Goal: Information Seeking & Learning: Learn about a topic

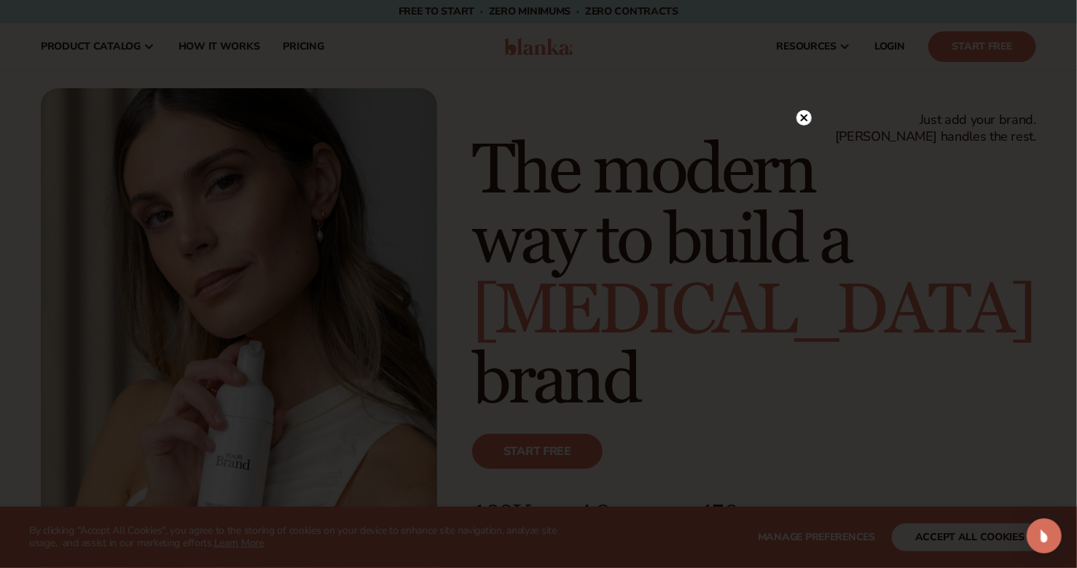
click at [804, 117] on icon at bounding box center [804, 117] width 7 height 7
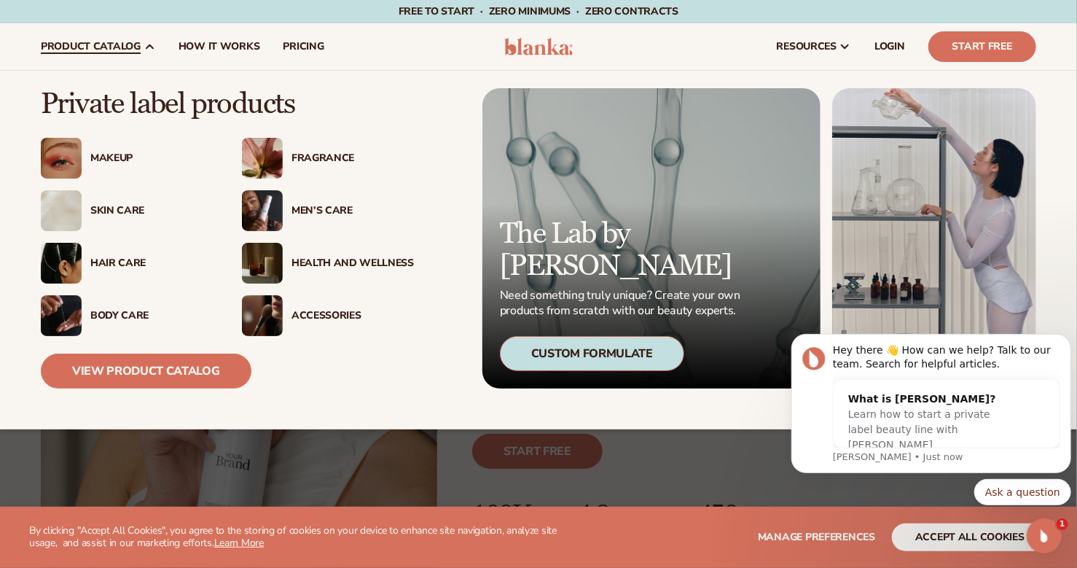
click at [108, 161] on div "Makeup" at bounding box center [151, 158] width 122 height 12
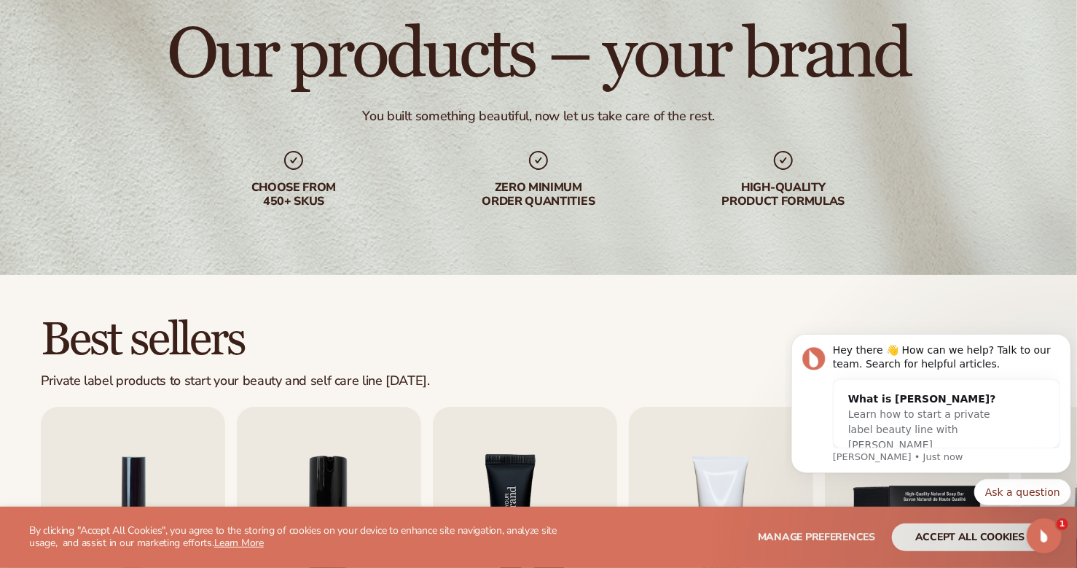
scroll to position [350, 0]
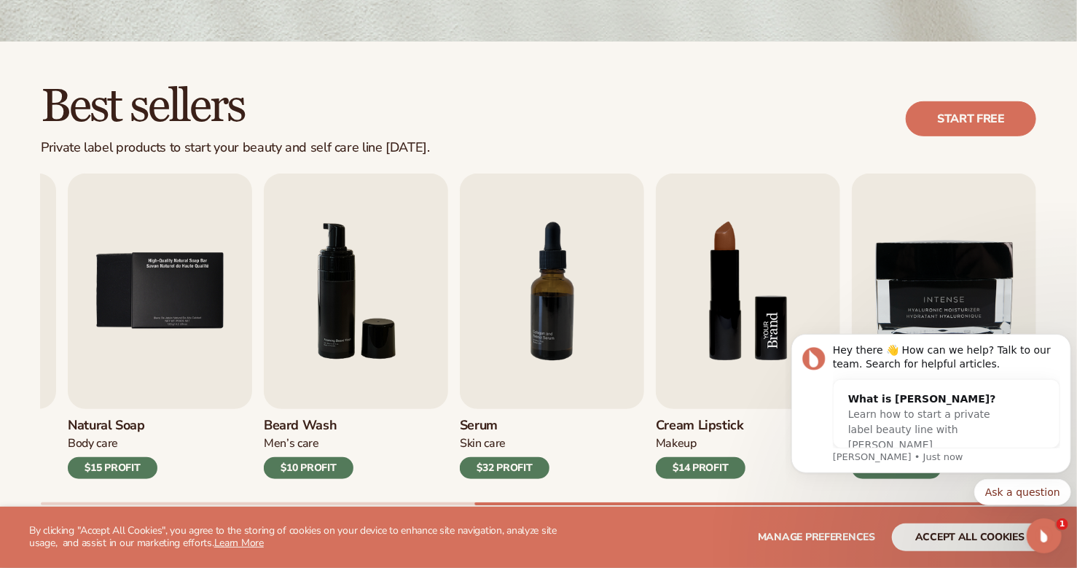
click at [727, 313] on img "8 / 9" at bounding box center [748, 291] width 184 height 235
click at [720, 328] on img "8 / 9" at bounding box center [748, 291] width 184 height 235
click at [694, 427] on h3 "Cream Lipstick" at bounding box center [701, 426] width 90 height 16
click at [1068, 333] on icon "Dismiss notification" at bounding box center [1067, 337] width 8 height 8
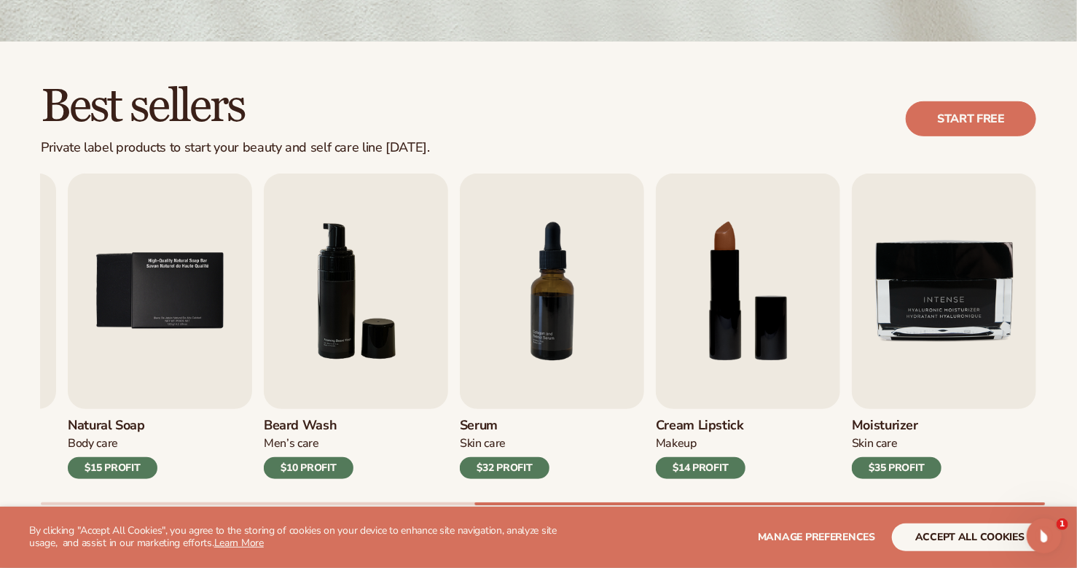
click at [696, 427] on h3 "Cream Lipstick" at bounding box center [701, 426] width 90 height 16
click at [725, 254] on img "8 / 9" at bounding box center [748, 291] width 184 height 235
click at [726, 255] on img "8 / 9" at bounding box center [748, 291] width 184 height 235
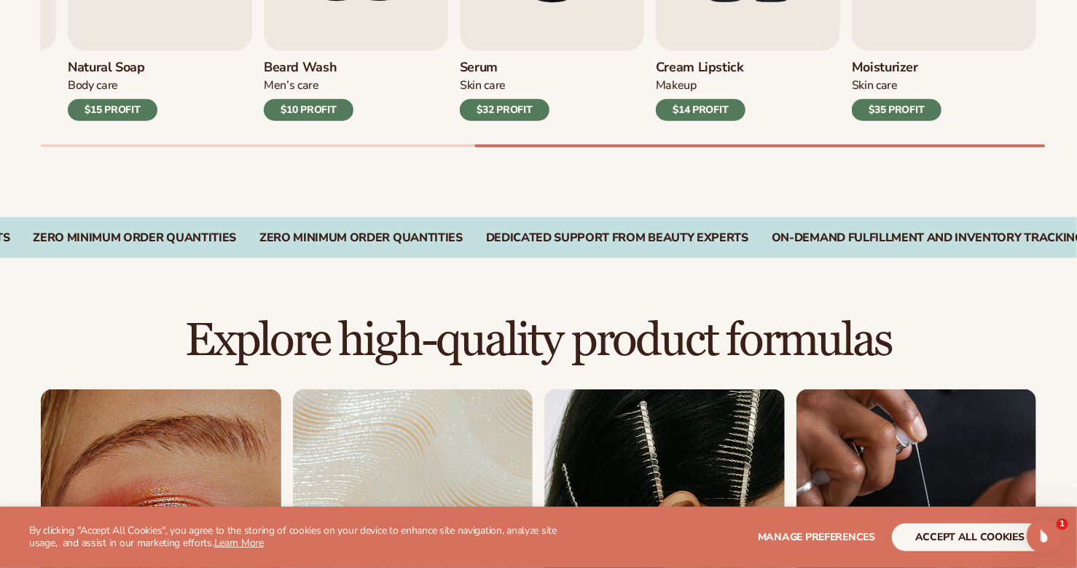
scroll to position [738, 0]
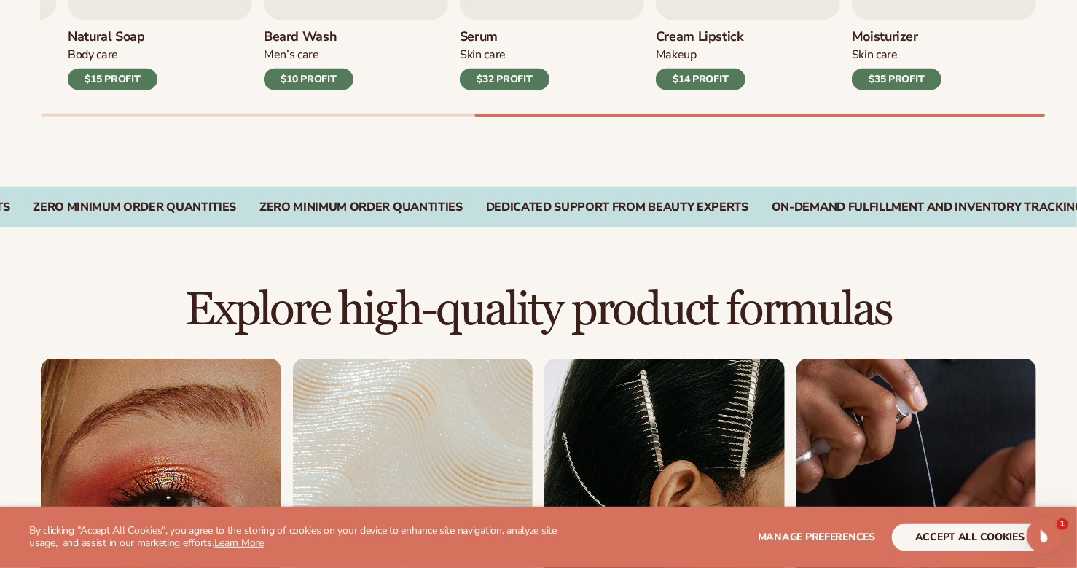
click at [1073, 556] on section "WE USE COOKIES By clicking "Accept All Cookies", you agree to the storing of co…" at bounding box center [538, 537] width 1077 height 61
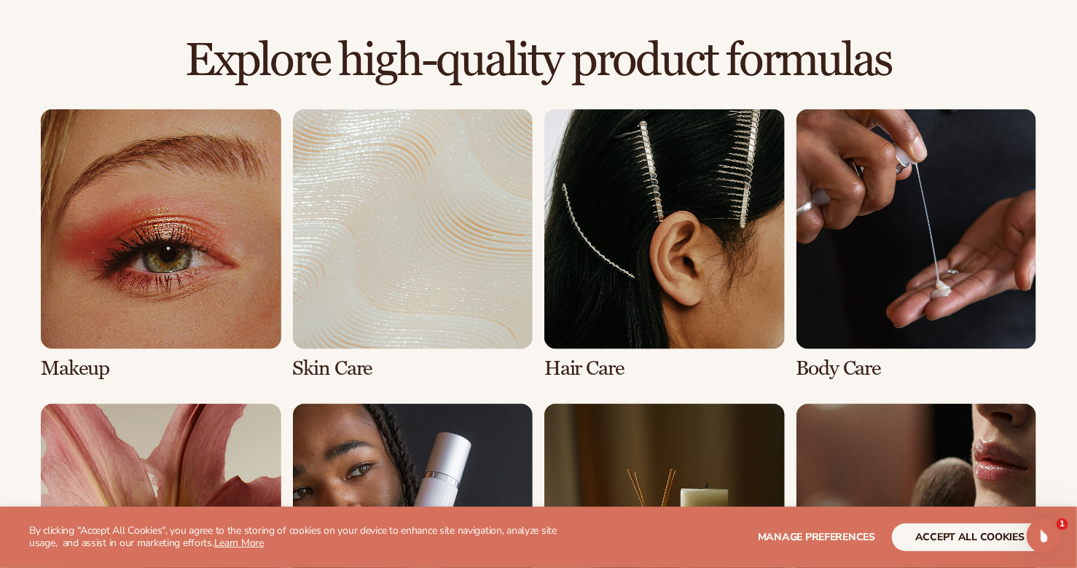
scroll to position [1050, 0]
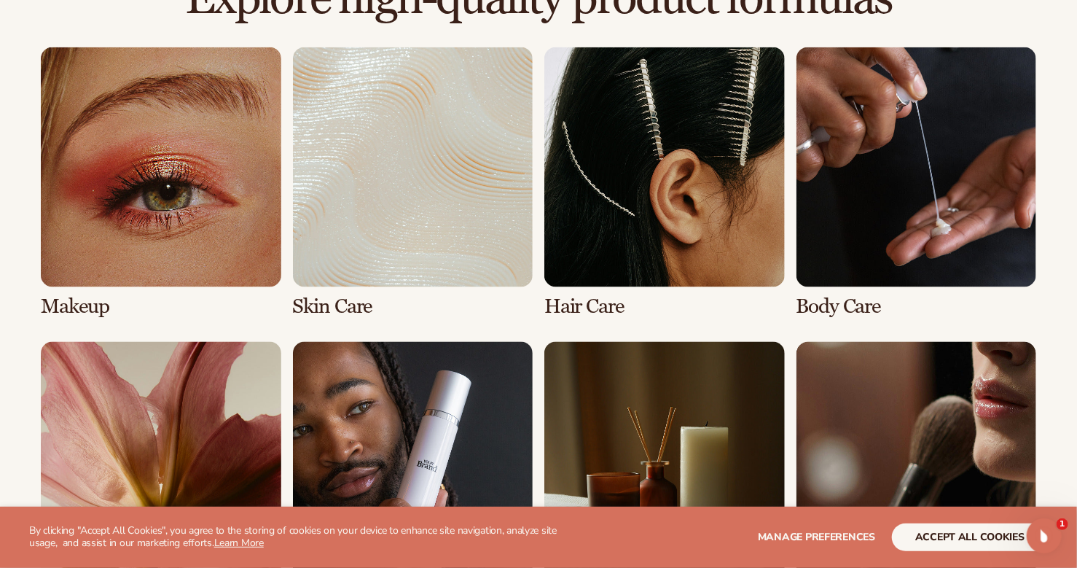
click at [189, 184] on link "1 / 8" at bounding box center [161, 182] width 241 height 271
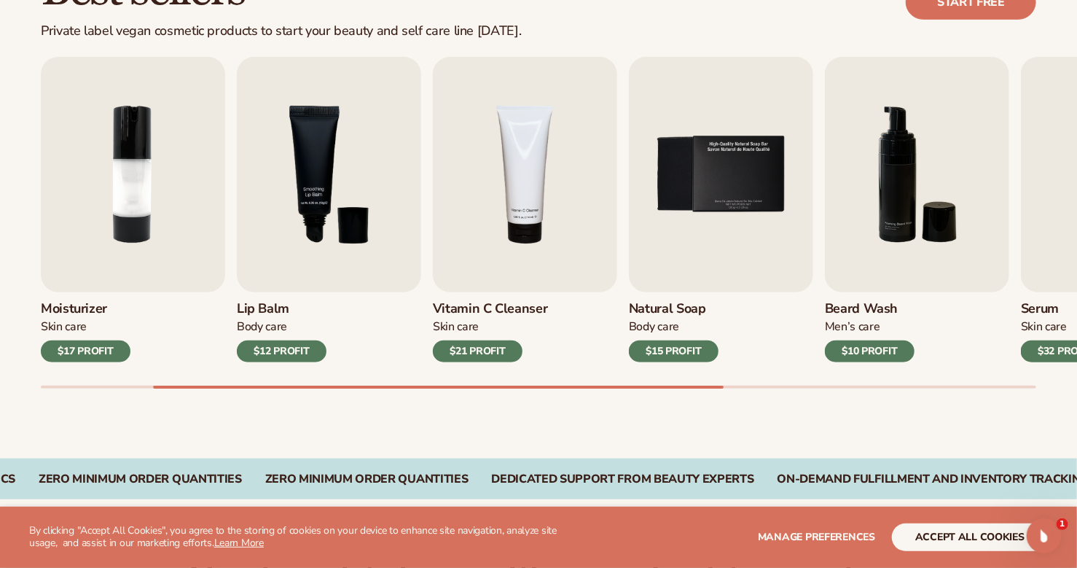
scroll to position [525, 0]
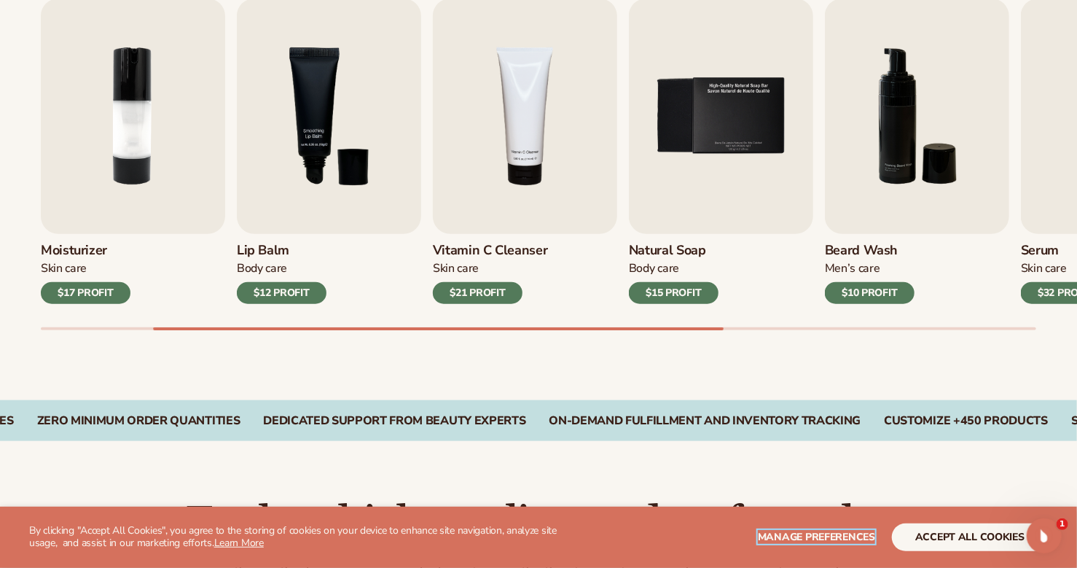
click at [812, 539] on span "Manage preferences" at bounding box center [816, 537] width 117 height 14
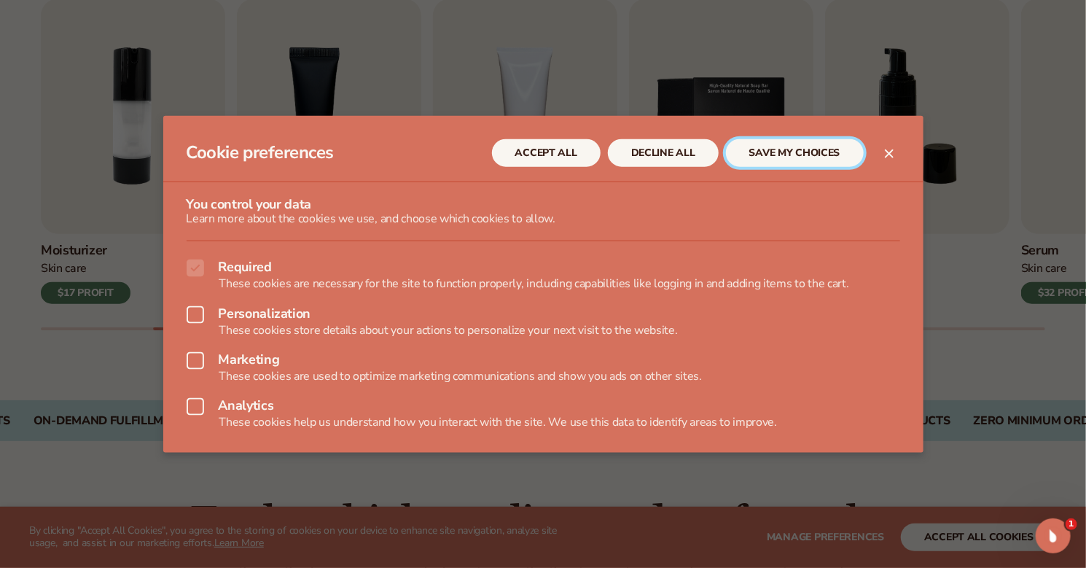
click at [764, 152] on button "SAVE MY CHOICES" at bounding box center [795, 153] width 138 height 28
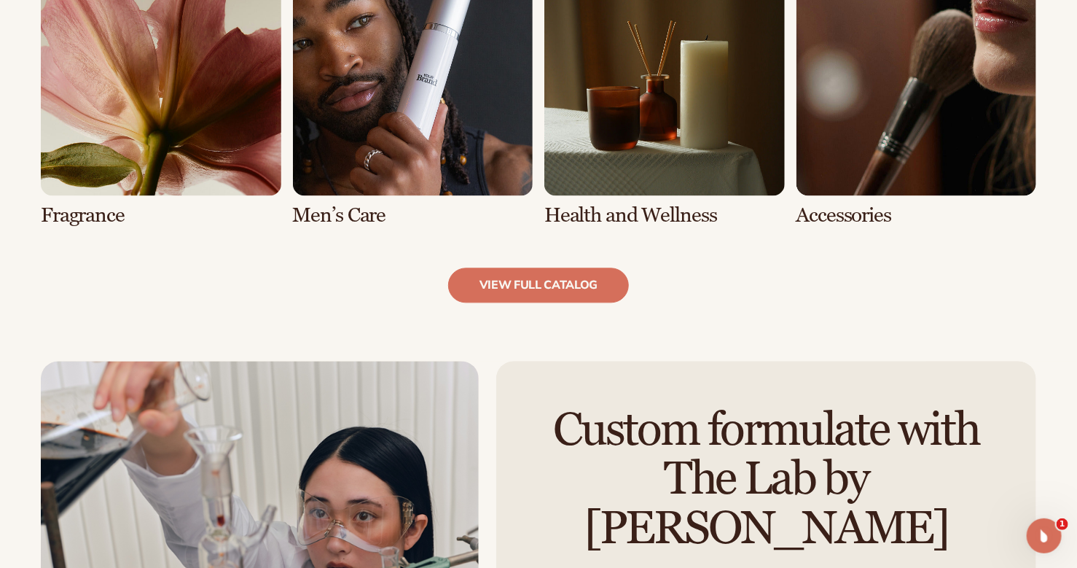
scroll to position [1516, 0]
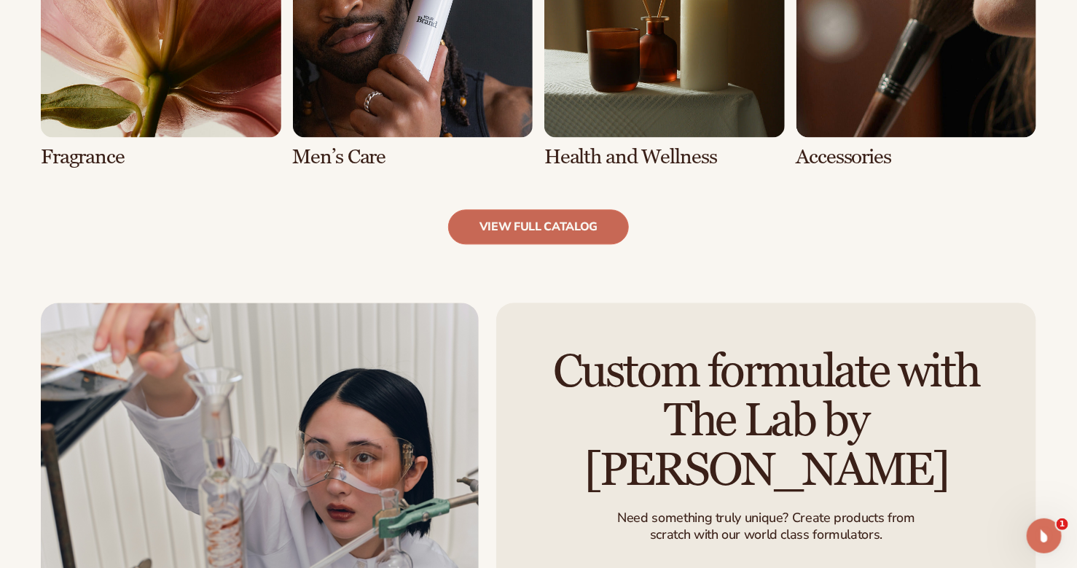
click at [529, 227] on link "view full catalog" at bounding box center [539, 226] width 182 height 35
